Goal: Task Accomplishment & Management: Complete application form

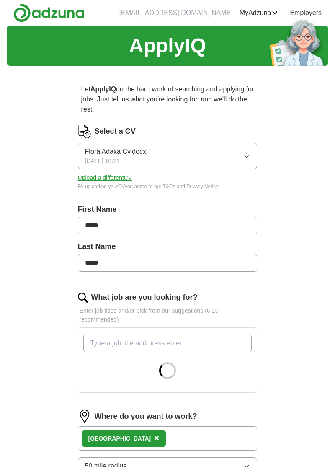
click at [137, 157] on div "Flora Adaka Cv.docx [DATE] 10:21" at bounding box center [115, 156] width 61 height 19
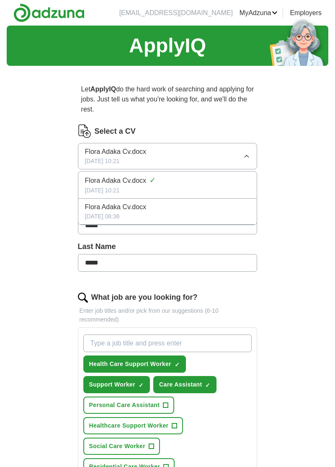
click at [248, 158] on icon "button" at bounding box center [247, 156] width 7 height 7
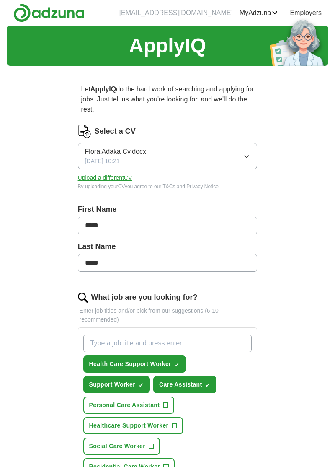
click at [131, 153] on span "Flora Adaka Cv.docx" at bounding box center [115, 152] width 61 height 10
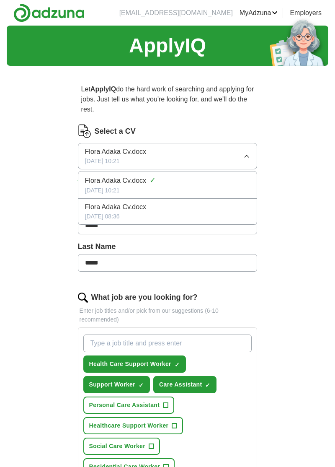
click at [140, 207] on span "Flora Adaka Cv.docx" at bounding box center [115, 207] width 61 height 10
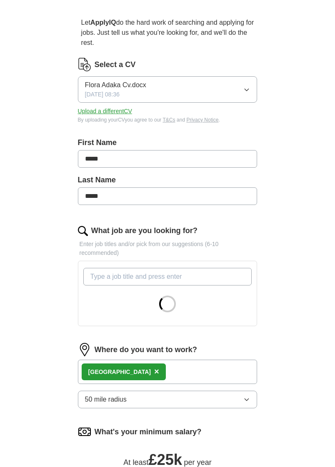
scroll to position [67, 0]
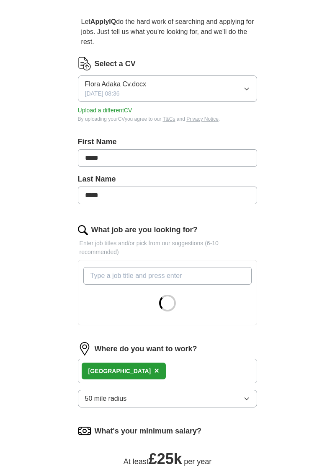
click at [153, 275] on input "What job are you looking for?" at bounding box center [167, 276] width 169 height 18
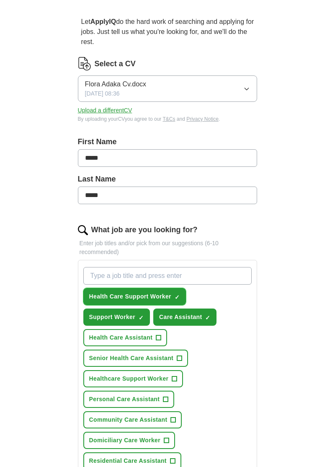
click at [155, 293] on span "Health Care Support Worker" at bounding box center [130, 296] width 82 height 9
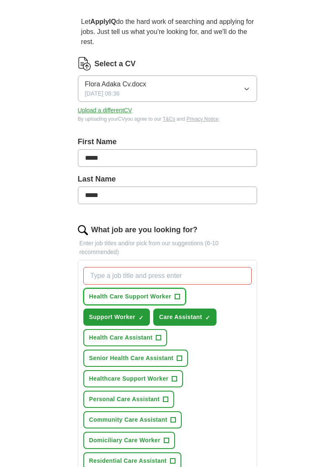
click at [163, 295] on span "Health Care Support Worker" at bounding box center [130, 296] width 82 height 9
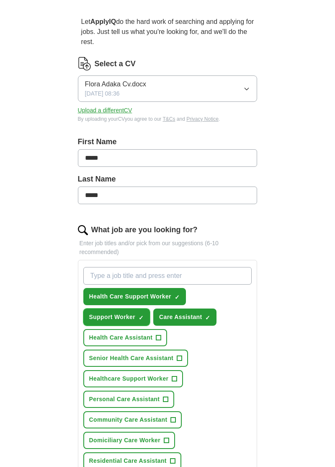
click at [135, 313] on span "Support Worker" at bounding box center [112, 317] width 46 height 9
click at [153, 333] on span "Health Care Assistant" at bounding box center [121, 337] width 64 height 9
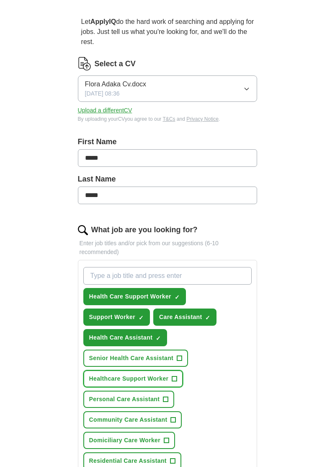
click at [163, 374] on span "Healthcare Support Worker" at bounding box center [129, 378] width 80 height 9
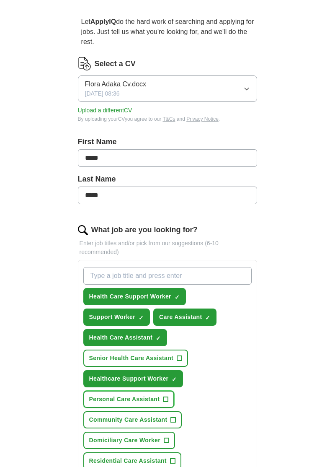
click at [156, 391] on button "Personal Care Assistant +" at bounding box center [128, 399] width 91 height 17
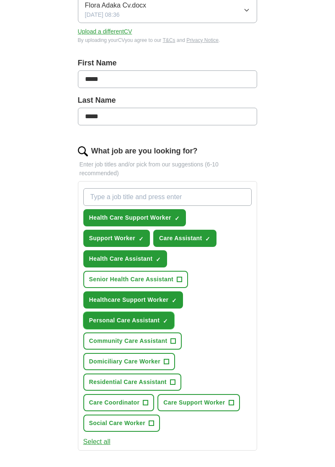
scroll to position [147, 0]
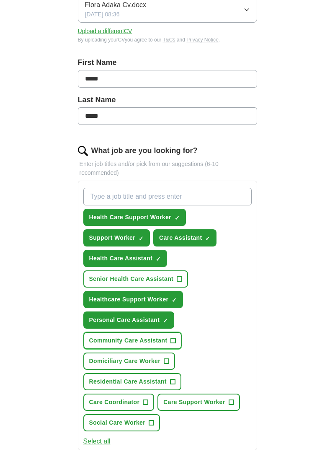
click at [163, 332] on button "Community Care Assistant +" at bounding box center [132, 340] width 99 height 17
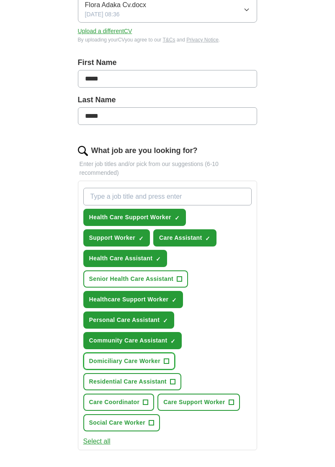
click at [164, 358] on span "+" at bounding box center [166, 361] width 5 height 7
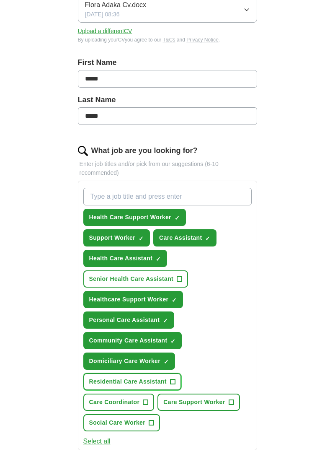
click at [155, 377] on span "Residential Care Assistant" at bounding box center [128, 381] width 78 height 9
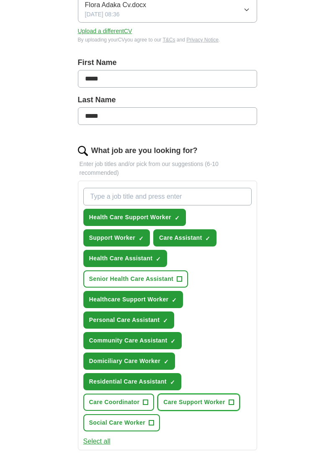
click at [158, 394] on button "Care Support Worker +" at bounding box center [199, 402] width 82 height 17
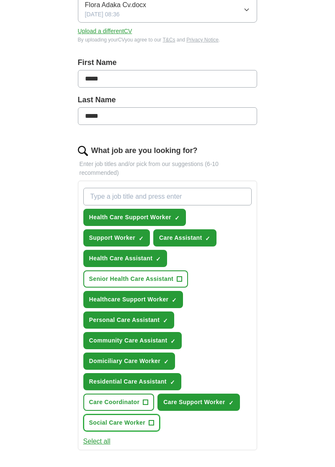
click at [145, 418] on span "Social Care Worker" at bounding box center [117, 422] width 56 height 9
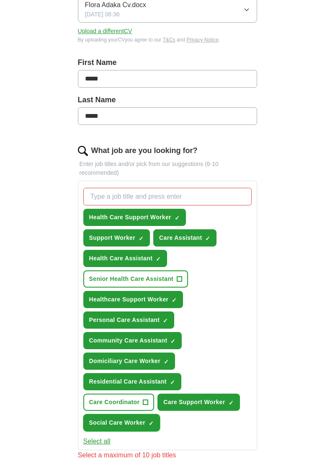
click at [145, 418] on span "Social Care Worker" at bounding box center [117, 422] width 56 height 9
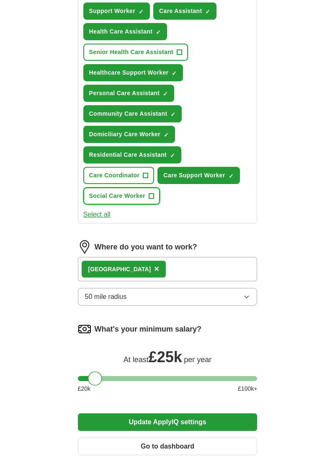
scroll to position [387, 0]
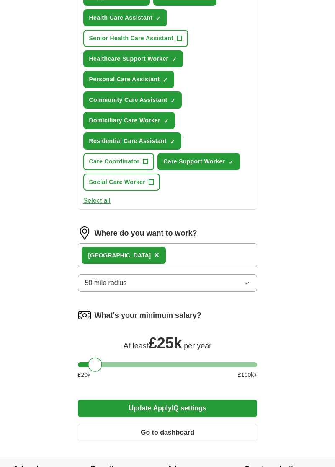
click at [189, 399] on button "Update ApplyIQ settings" at bounding box center [168, 408] width 180 height 18
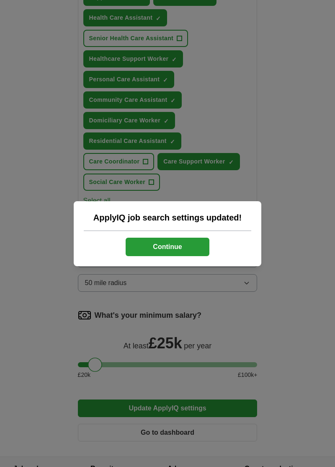
click at [173, 256] on button "Continue" at bounding box center [168, 247] width 84 height 18
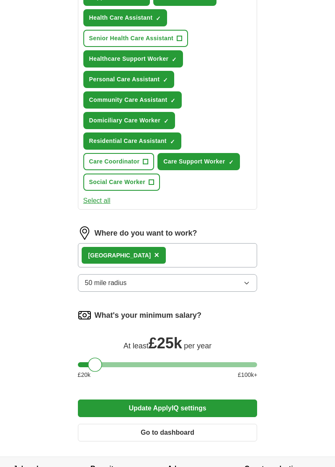
scroll to position [417, 0]
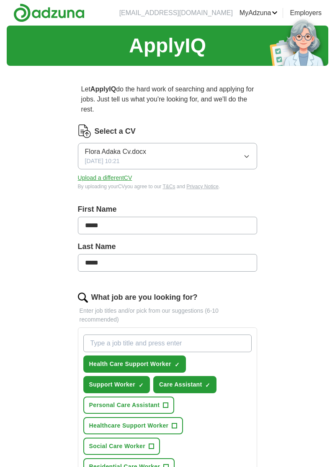
scroll to position [406, 0]
